Goal: Transaction & Acquisition: Purchase product/service

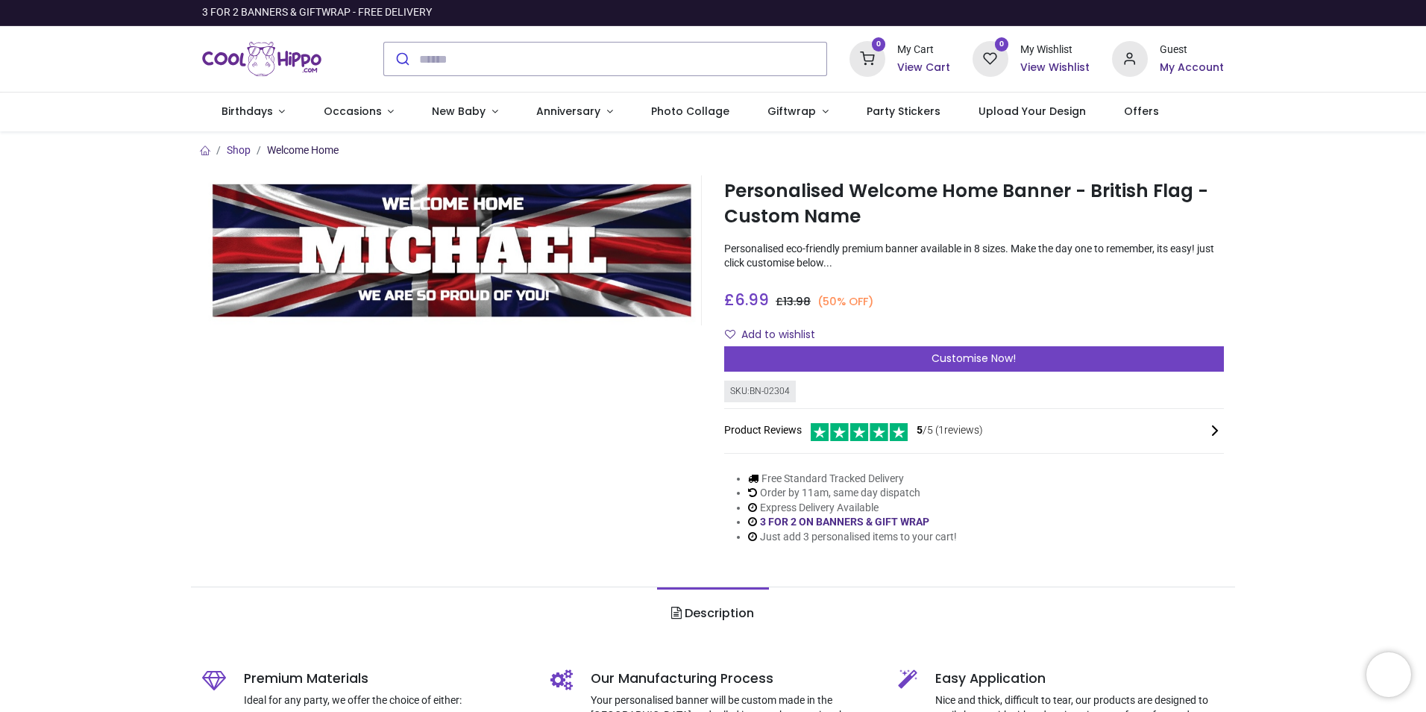
click at [284, 149] on link "Welcome Home" at bounding box center [303, 150] width 72 height 12
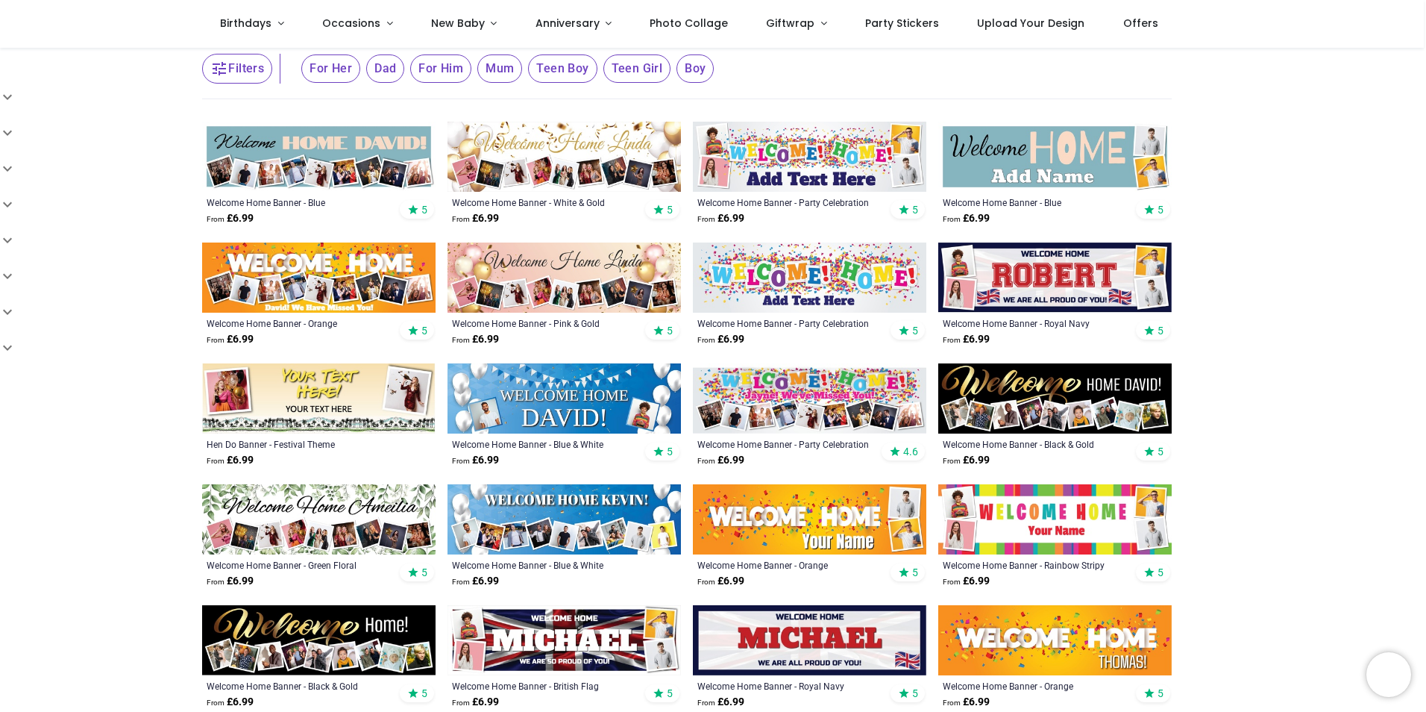
scroll to position [224, 0]
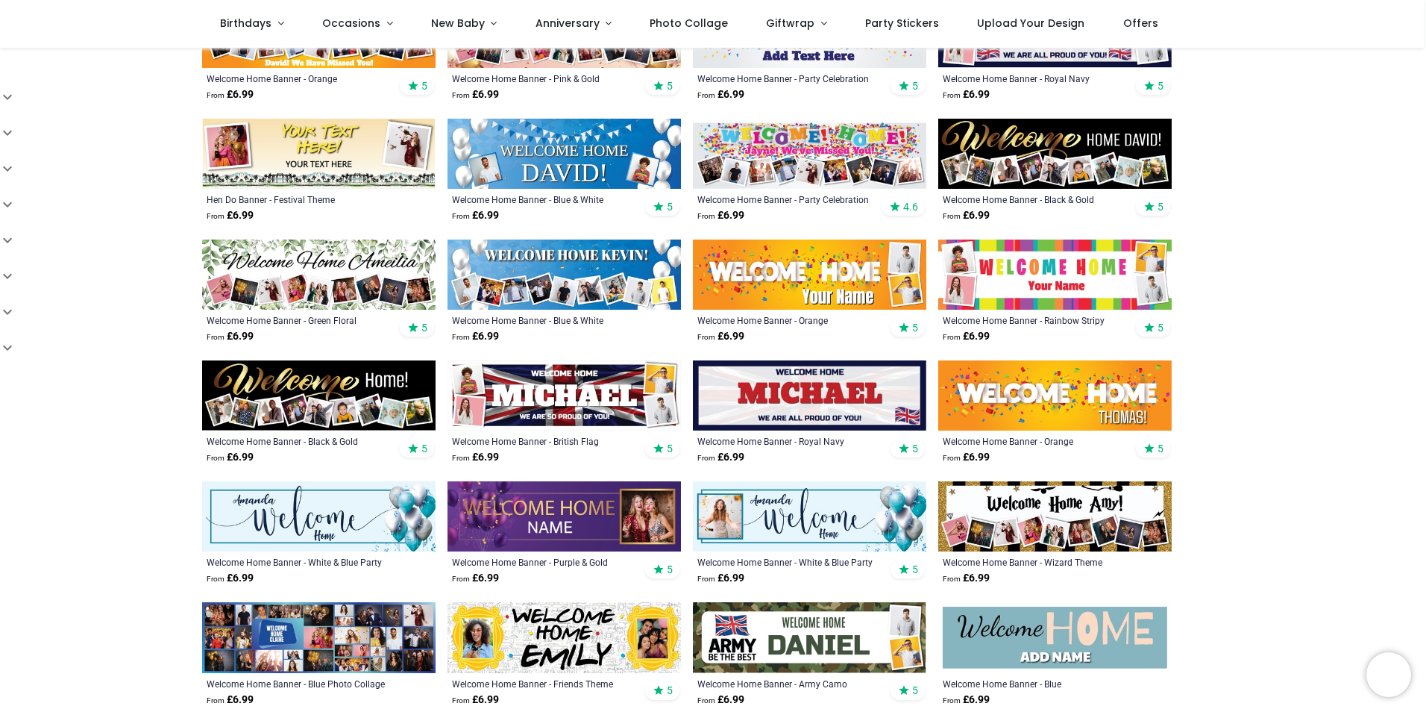
scroll to position [448, 0]
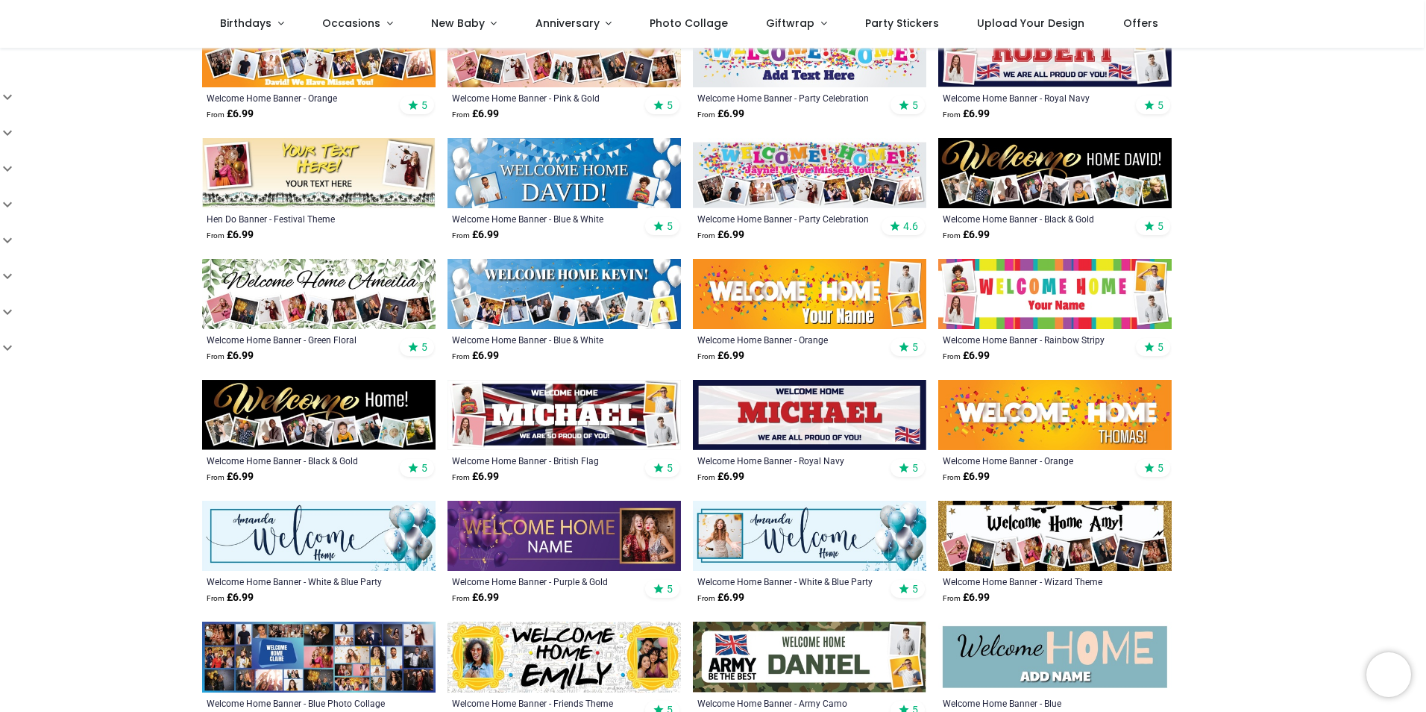
click at [781, 412] on img at bounding box center [809, 415] width 233 height 70
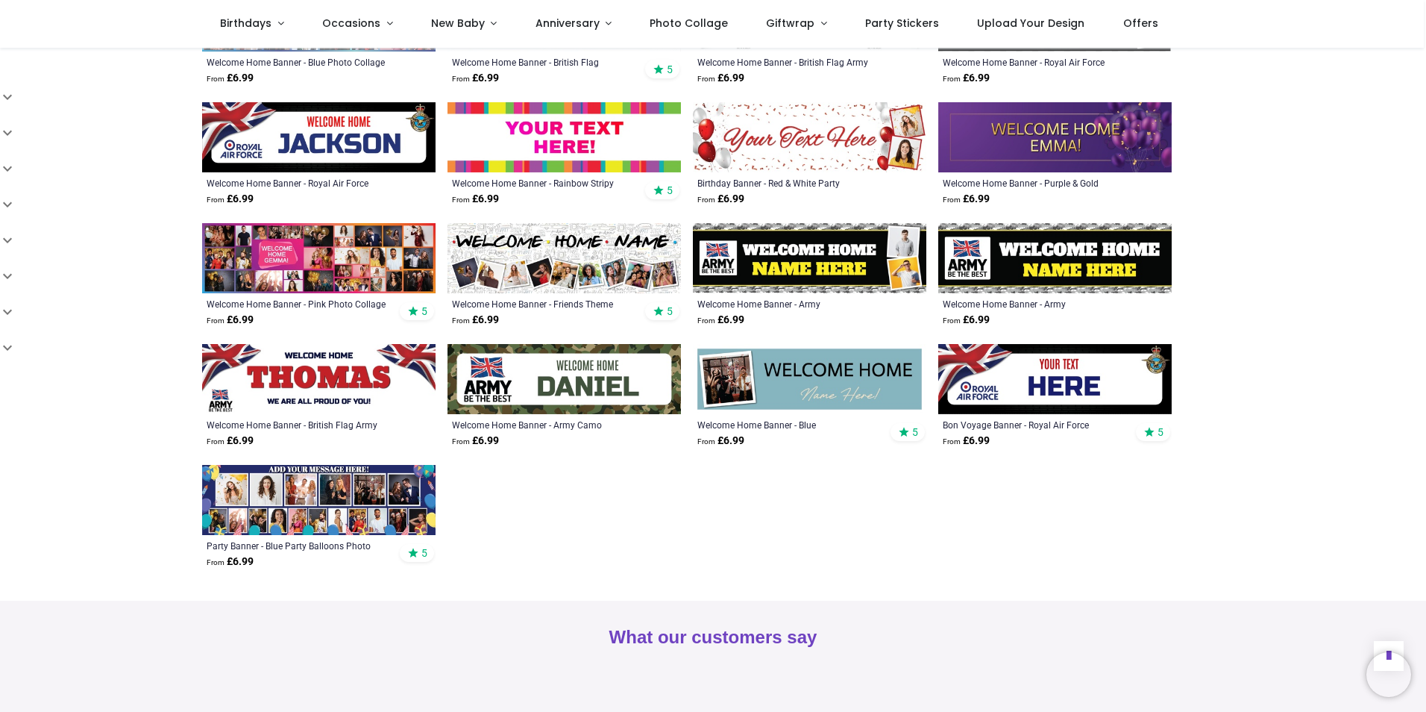
scroll to position [1193, 0]
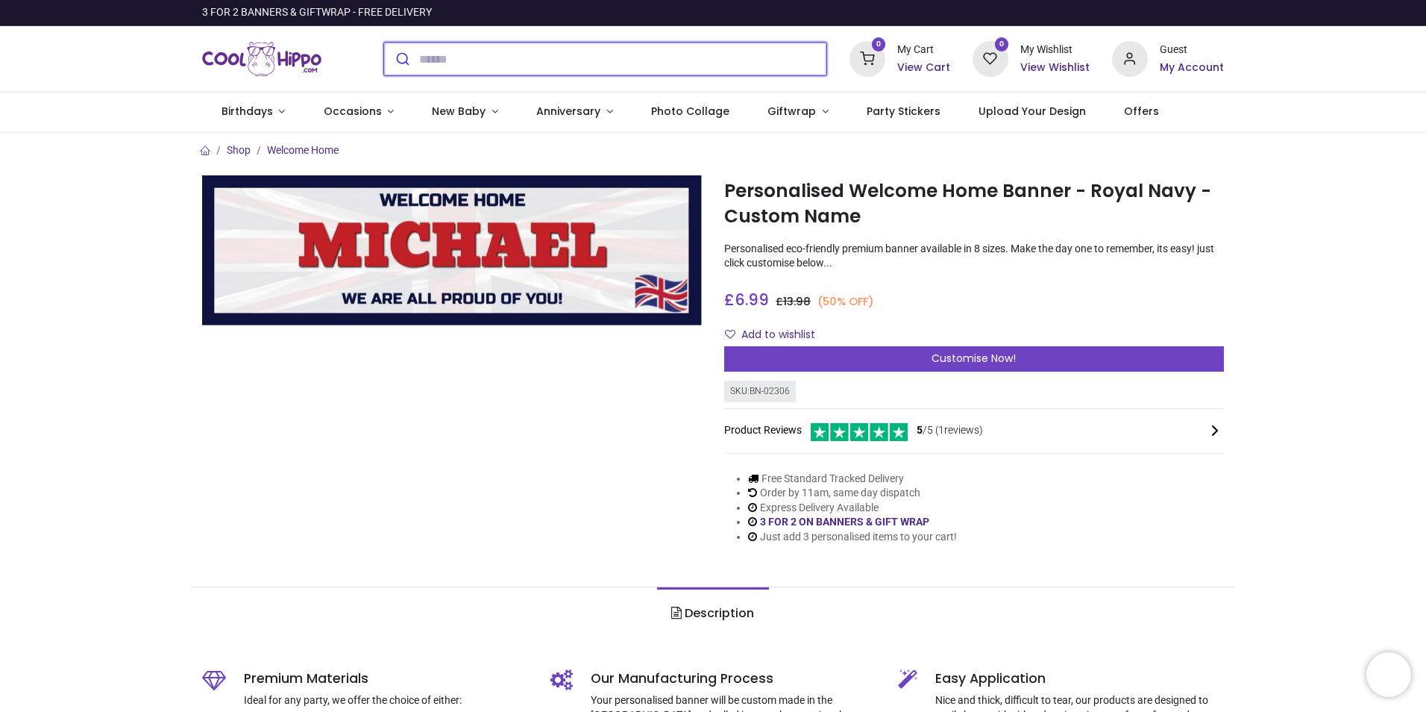
click at [433, 62] on input "search" at bounding box center [622, 59] width 407 height 33
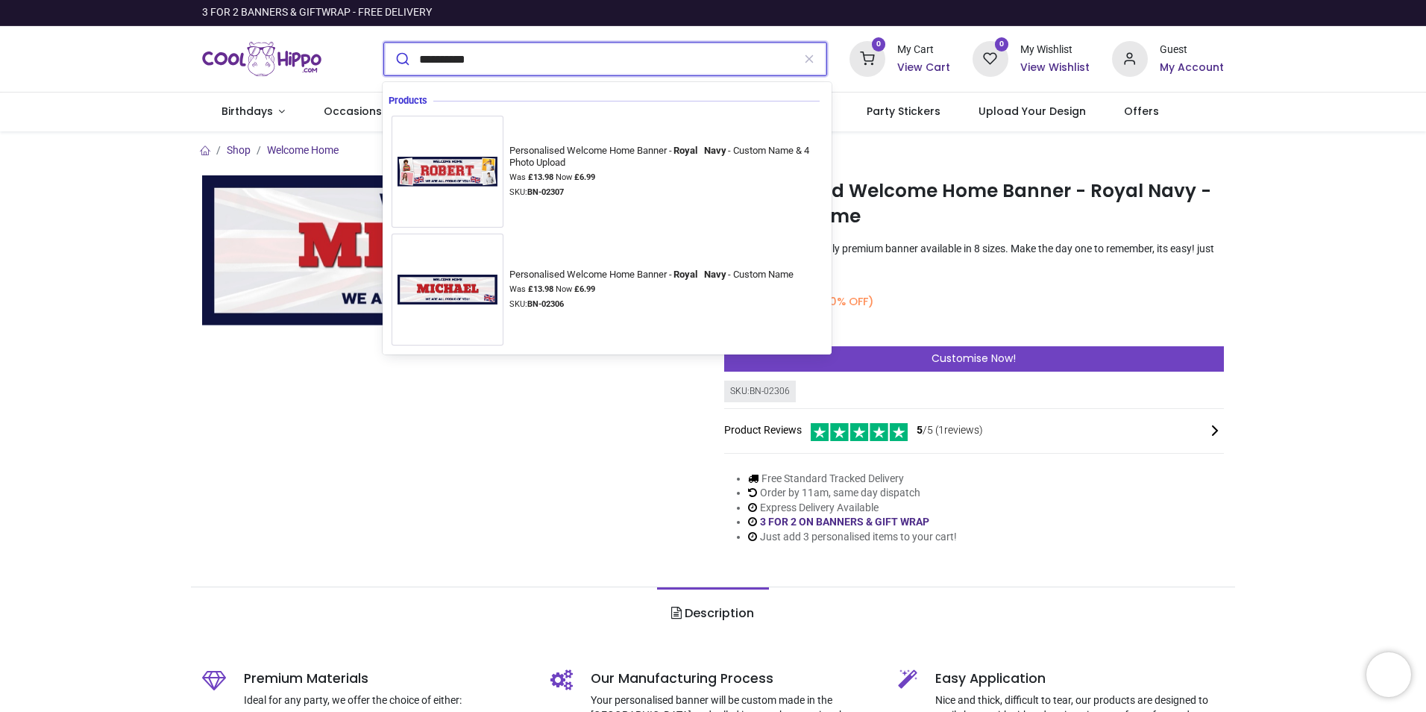
type input "**********"
click at [384, 43] on button "submit" at bounding box center [401, 59] width 35 height 33
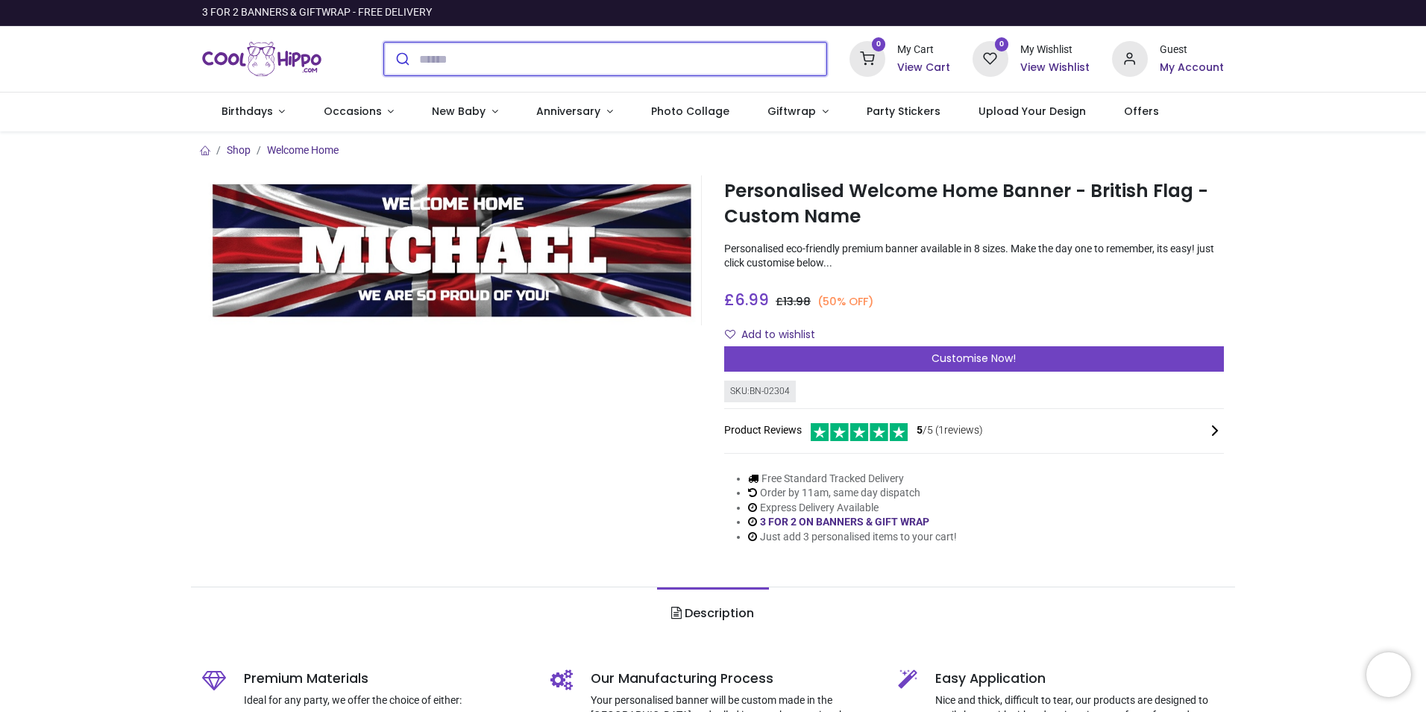
click at [451, 59] on input "search" at bounding box center [622, 59] width 407 height 33
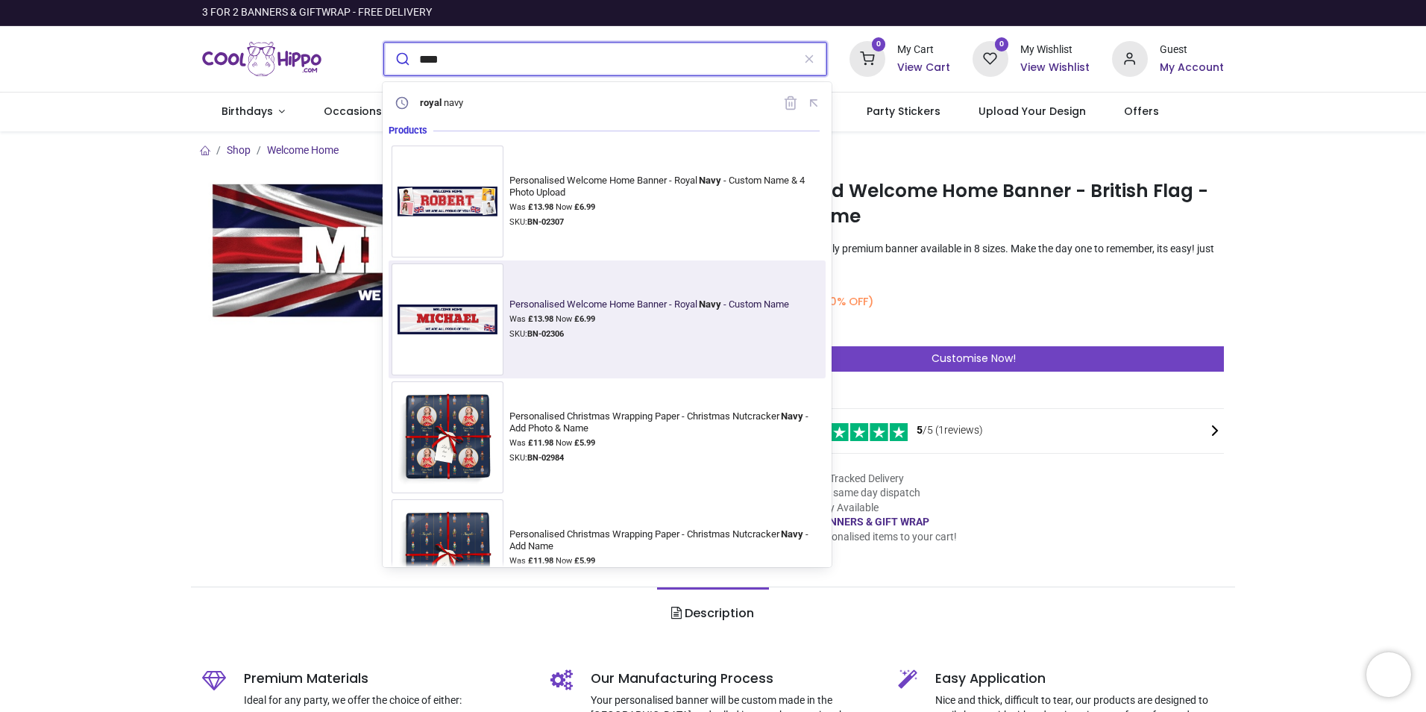
click at [453, 317] on img at bounding box center [448, 319] width 112 height 42
type input "****"
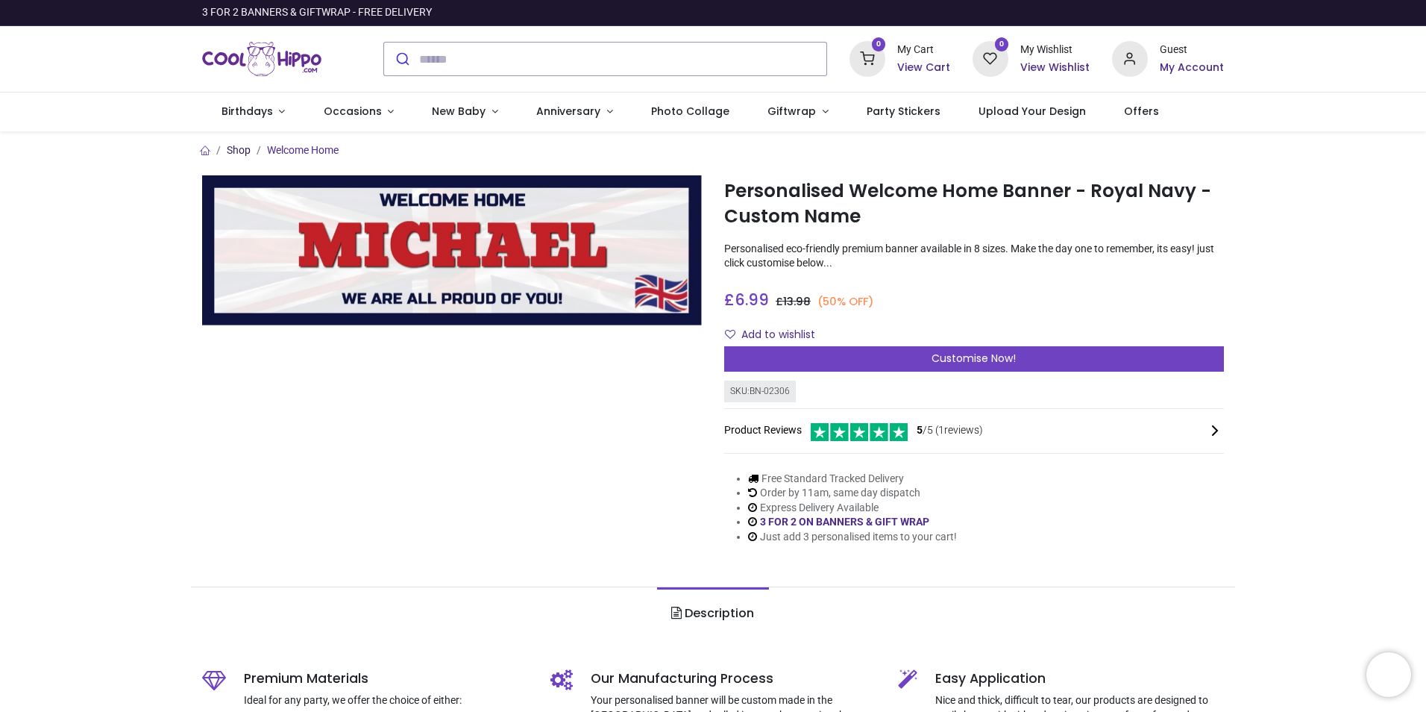
click at [235, 151] on link "Shop" at bounding box center [239, 150] width 24 height 12
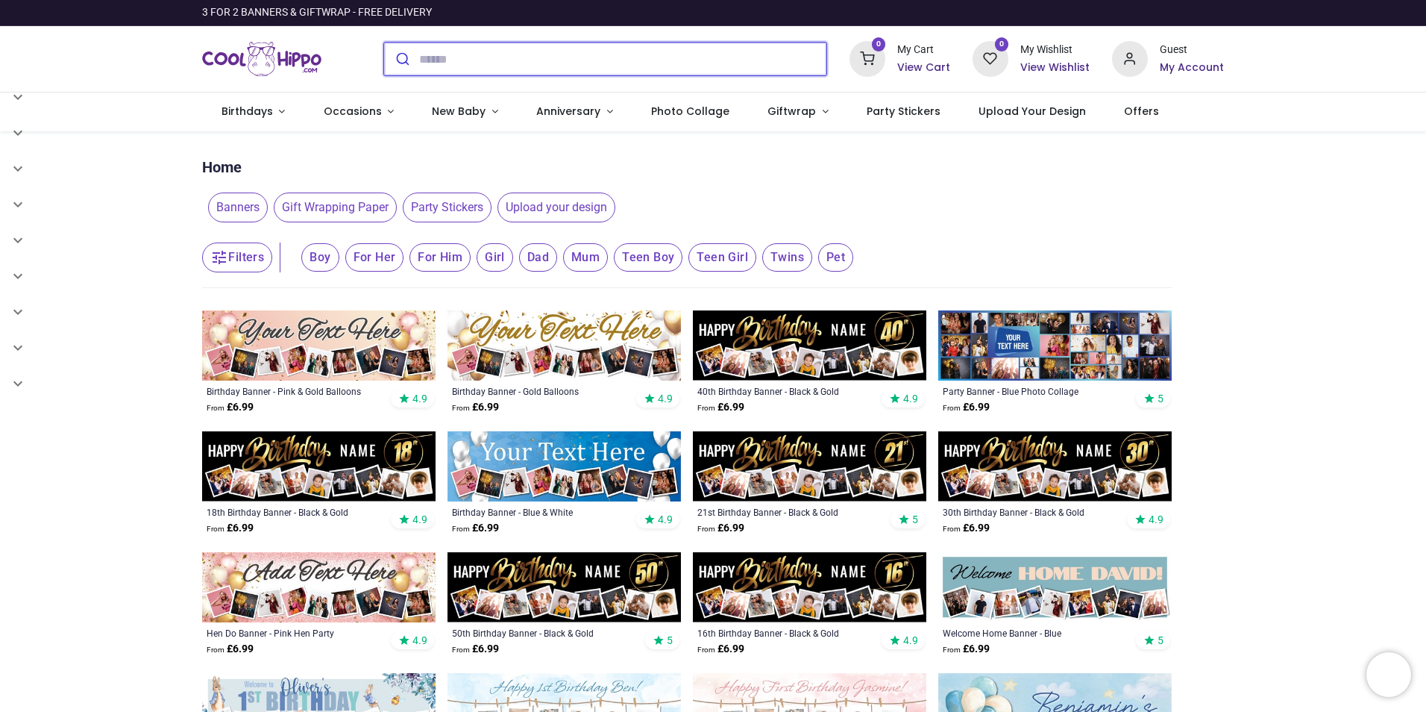
click at [453, 53] on input "search" at bounding box center [622, 59] width 407 height 33
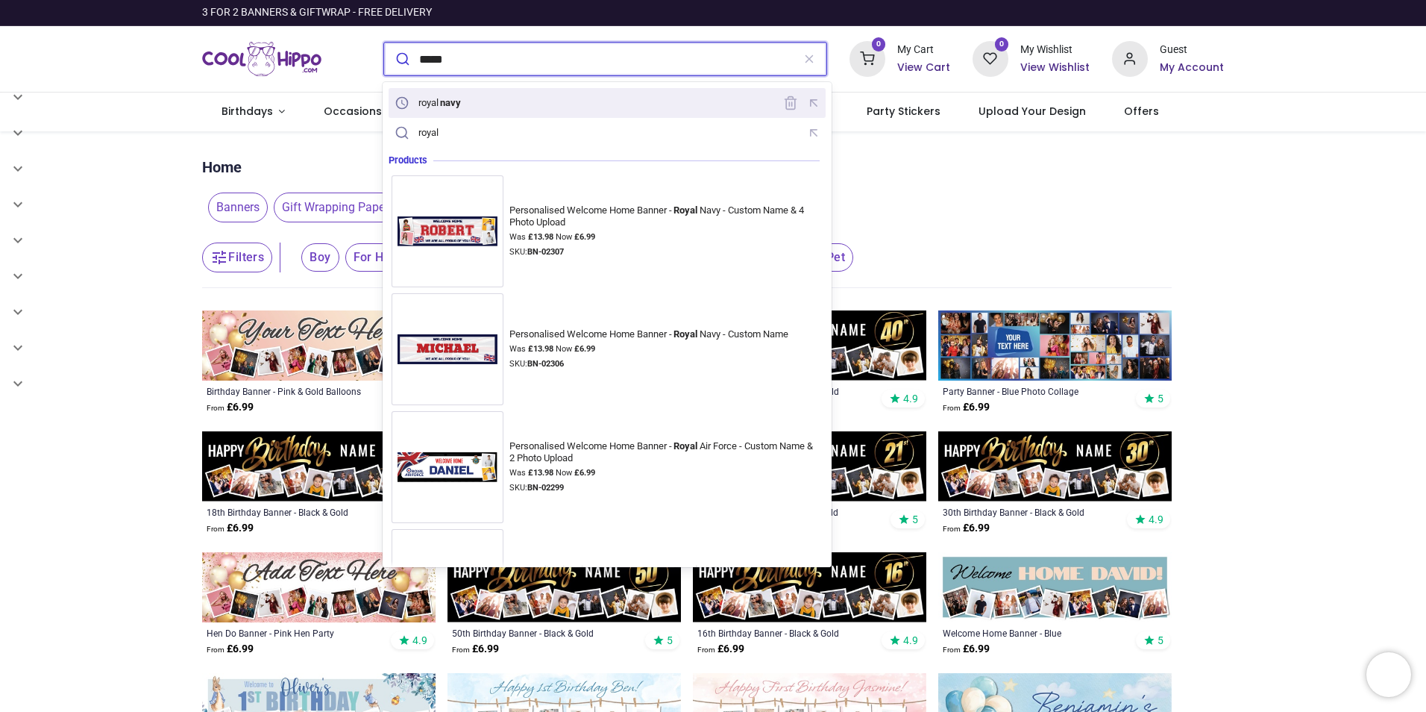
click at [437, 103] on div "royal navy" at bounding box center [440, 103] width 45 height 12
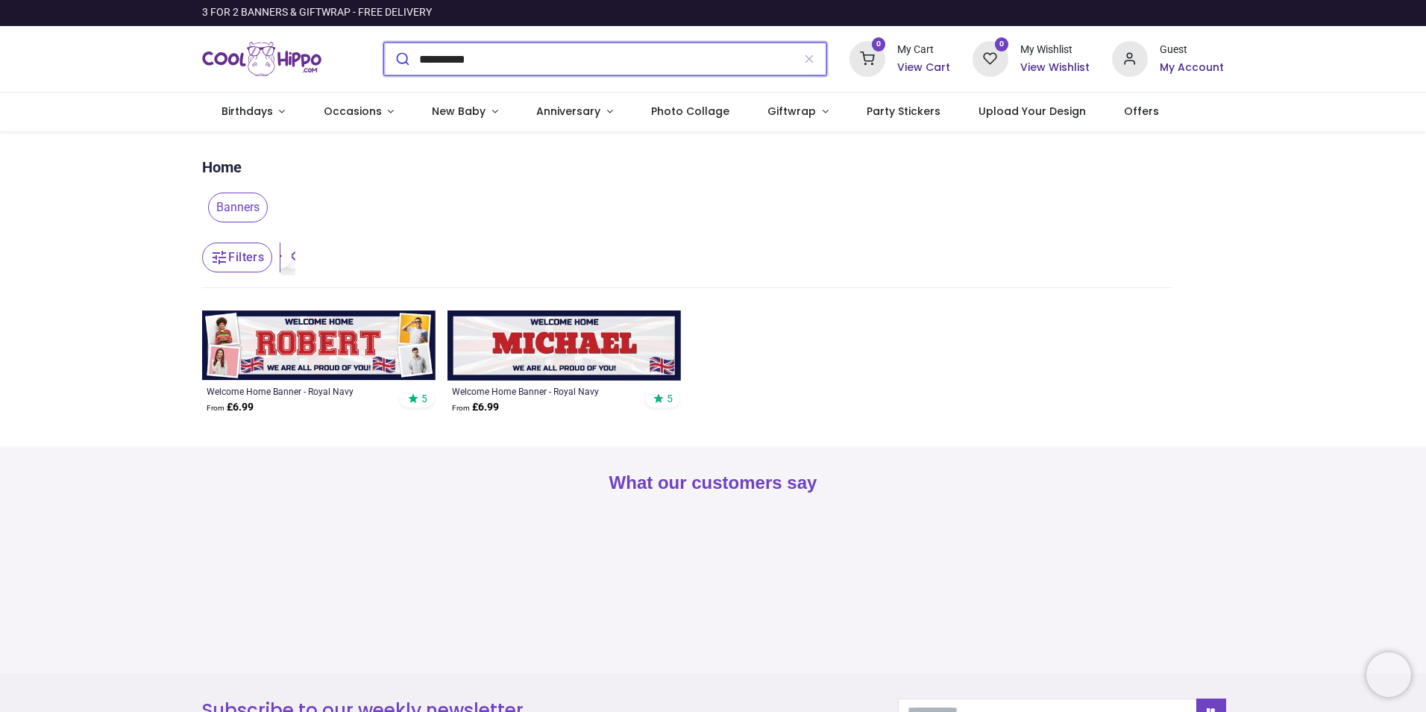
type input "**********"
click at [341, 341] on img at bounding box center [318, 345] width 233 height 70
